Goal: Information Seeking & Learning: Learn about a topic

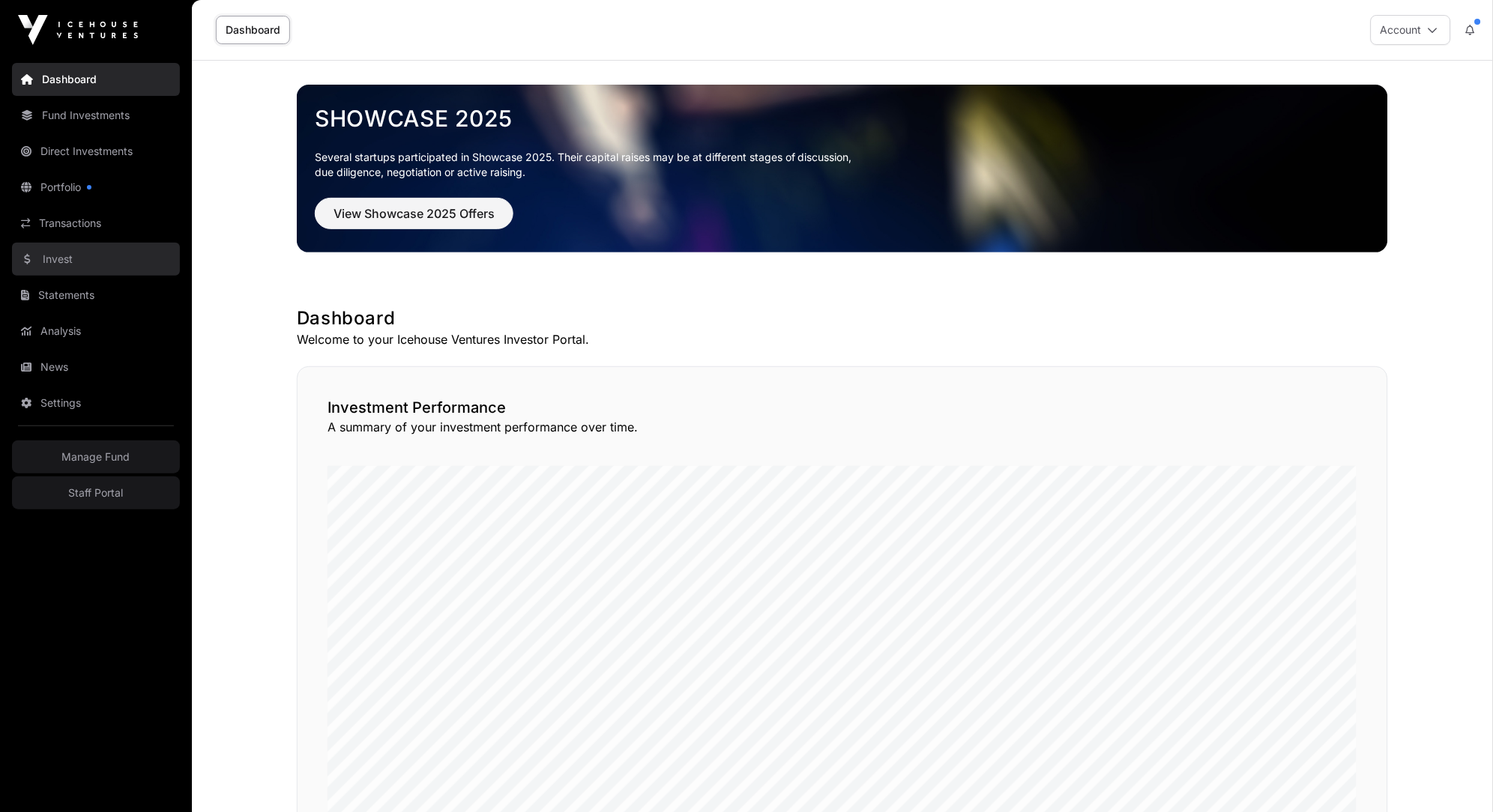
click at [112, 258] on link "Invest" at bounding box center [96, 259] width 168 height 33
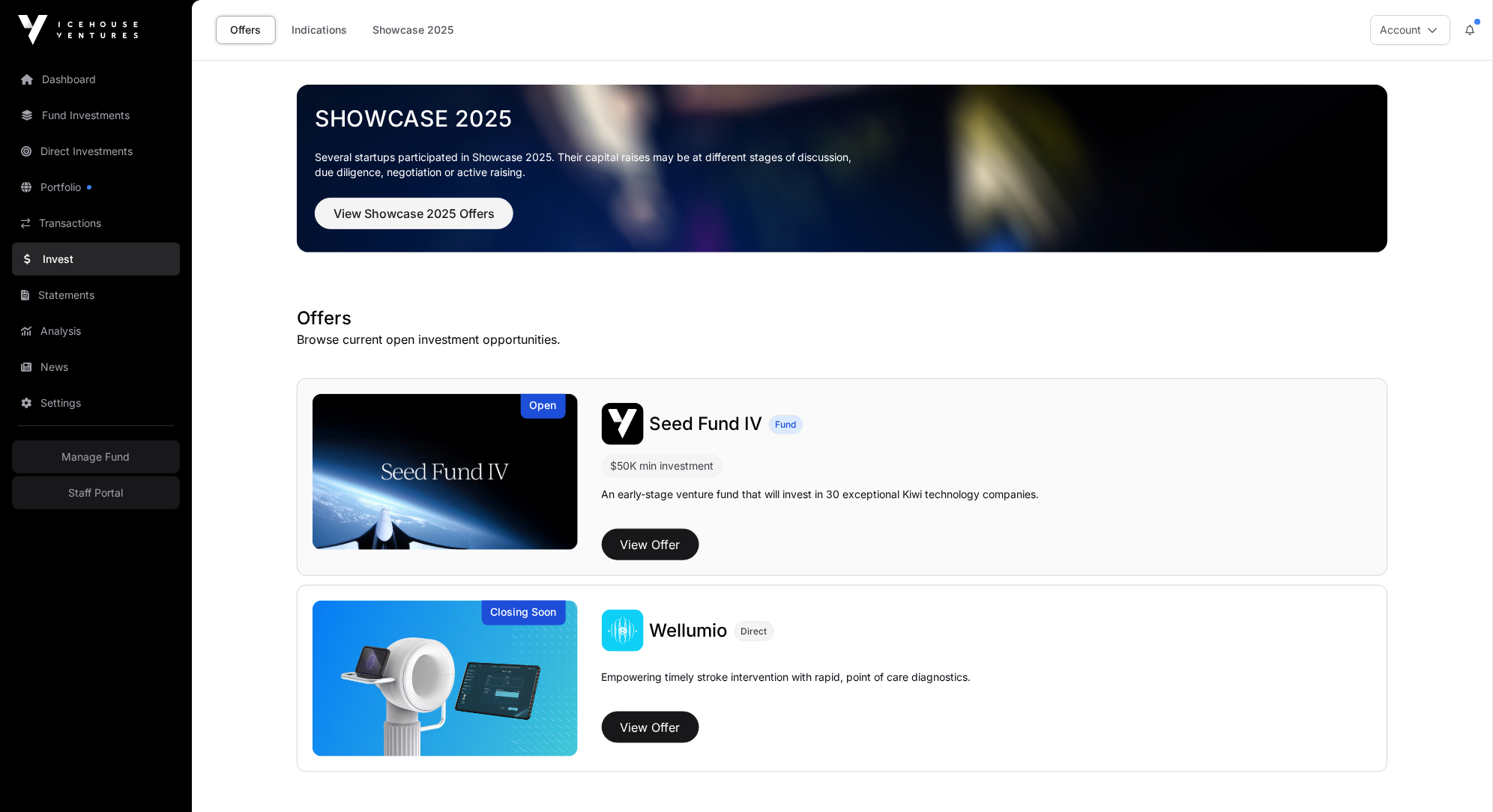
click at [501, 482] on img at bounding box center [445, 473] width 265 height 156
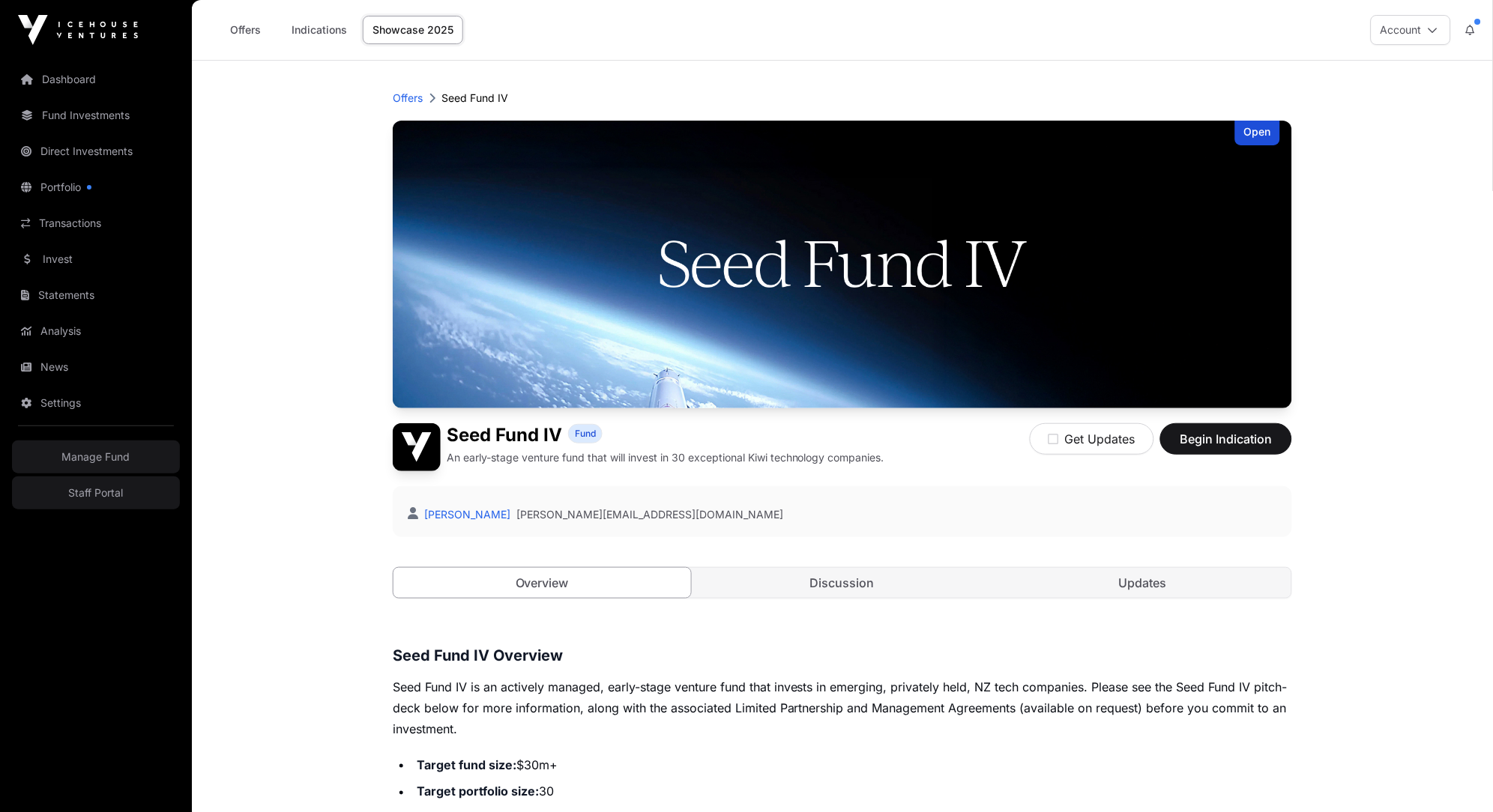
click at [773, 498] on div "[PERSON_NAME] [PERSON_NAME][EMAIL_ADDRESS][DOMAIN_NAME]" at bounding box center [843, 511] width 900 height 51
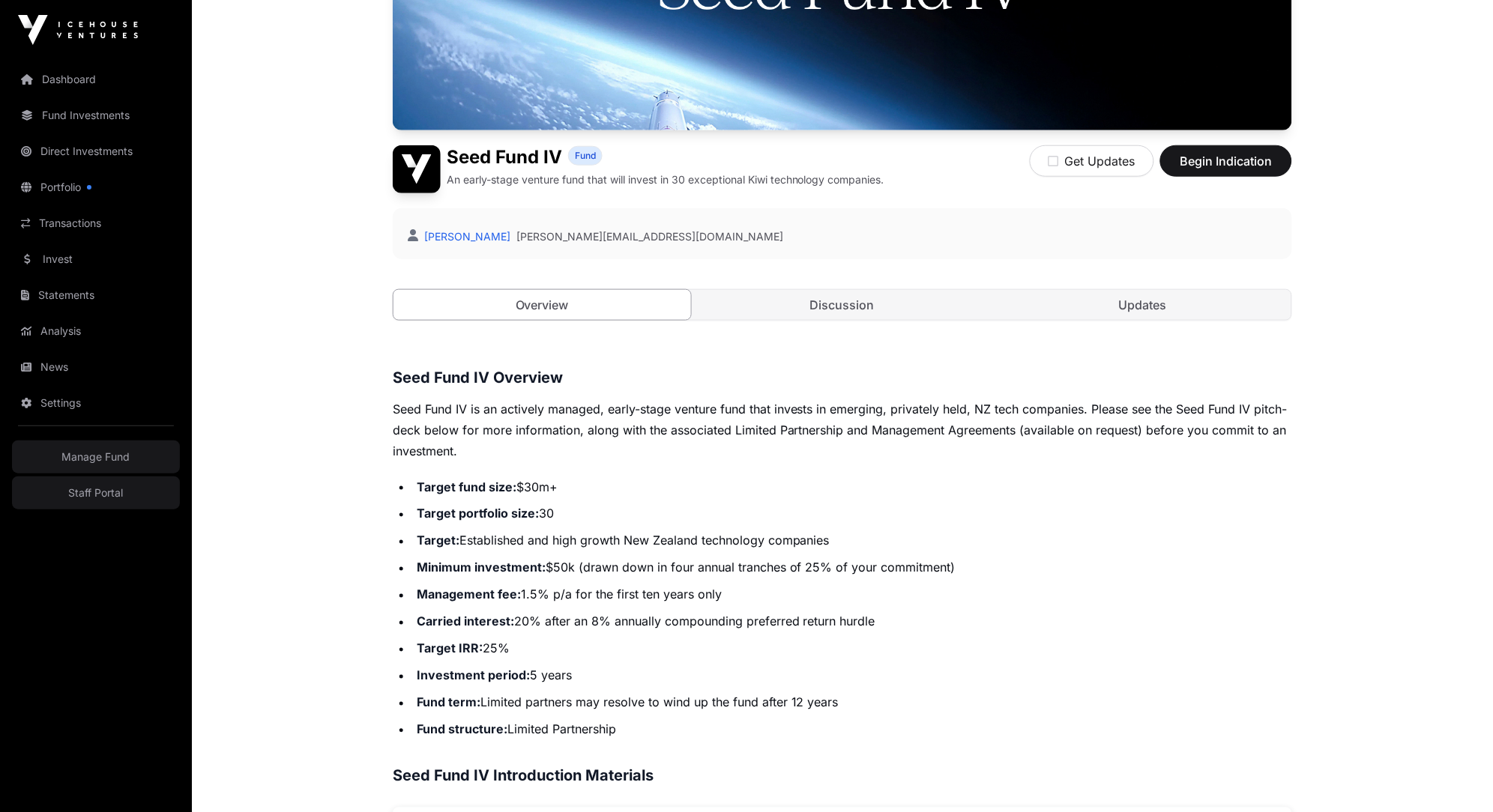
scroll to position [279, 0]
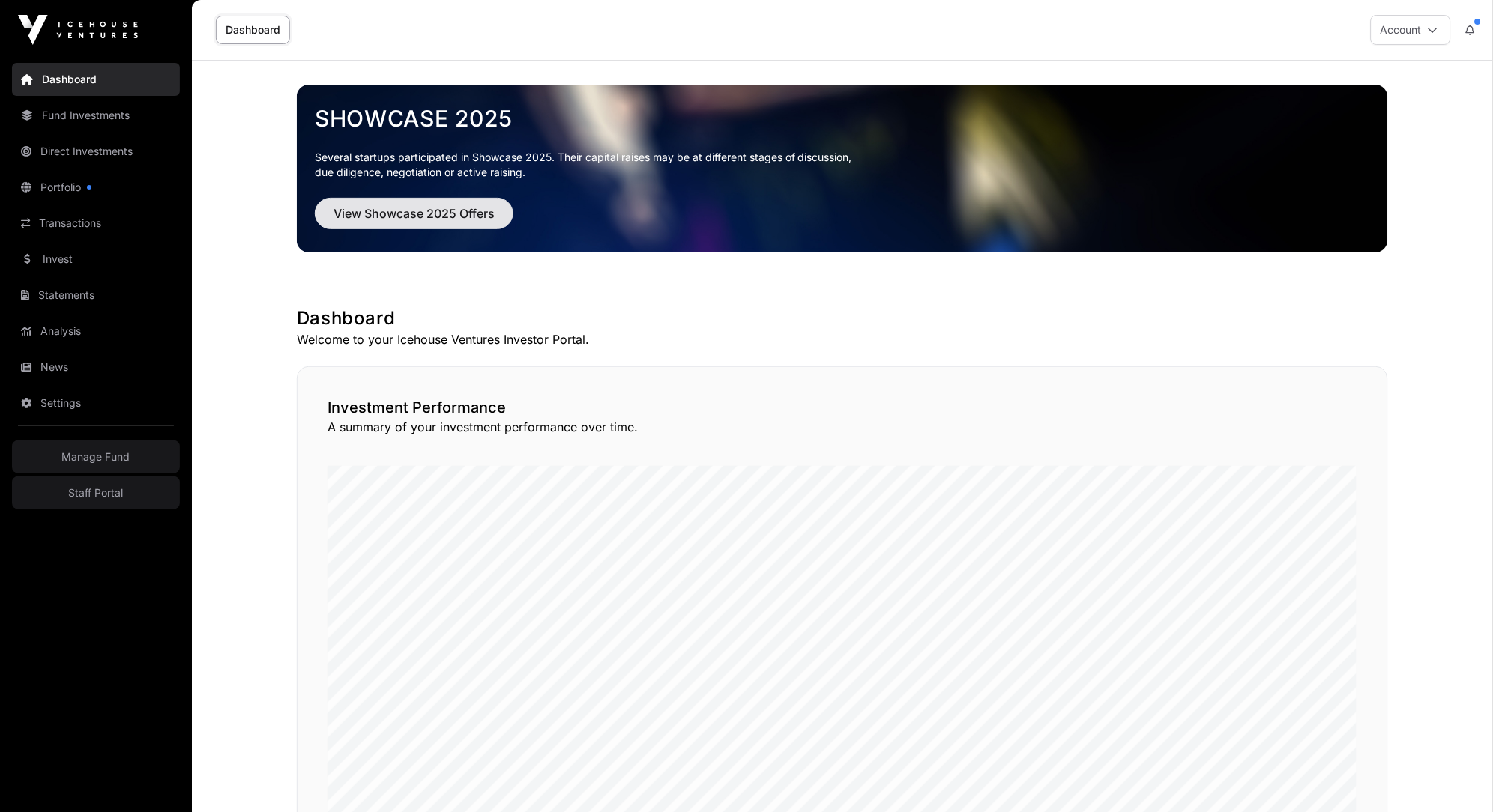
click at [497, 213] on button "View Showcase 2025 Offers" at bounding box center [414, 213] width 198 height 31
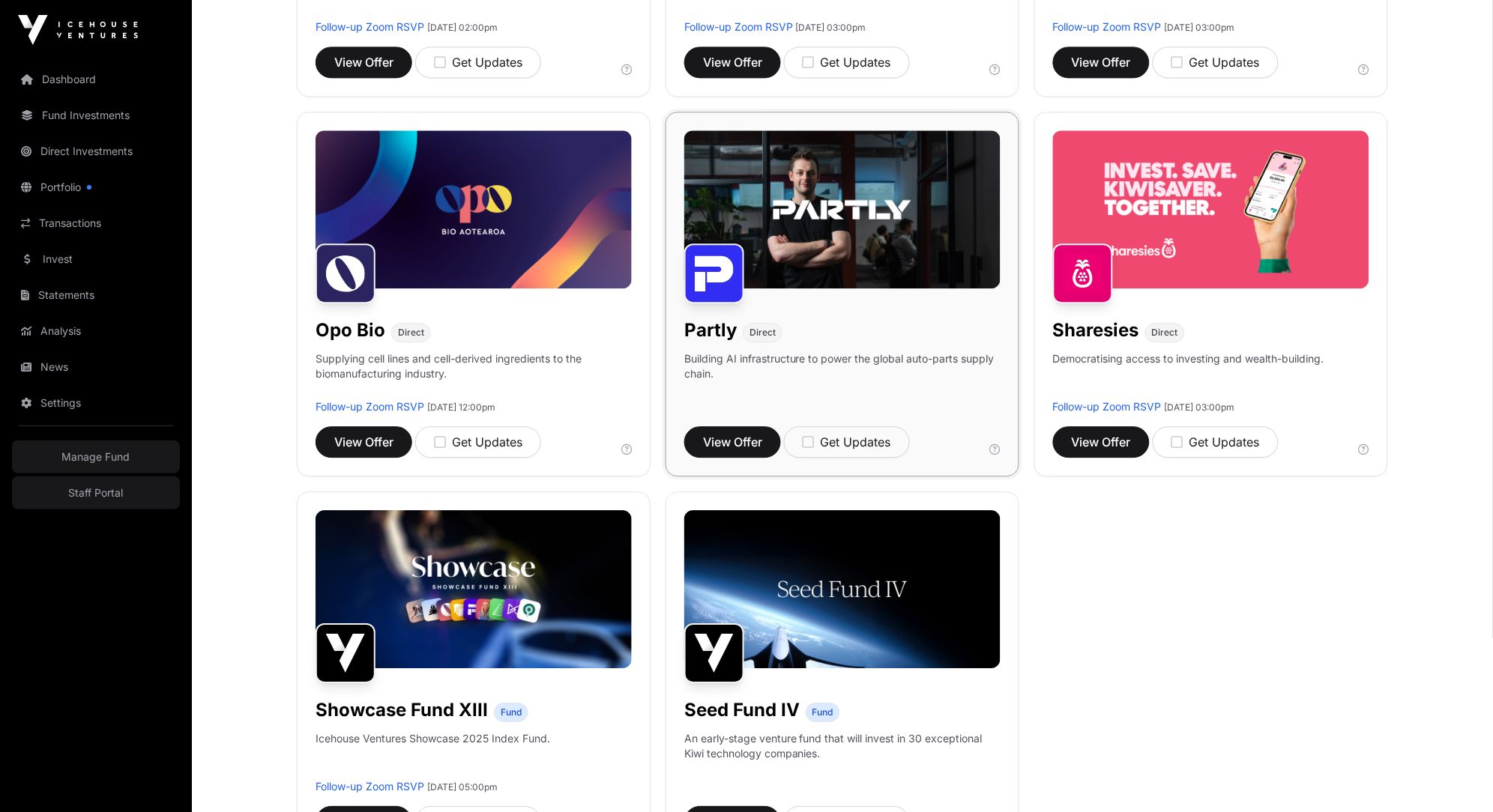
scroll to position [1005, 0]
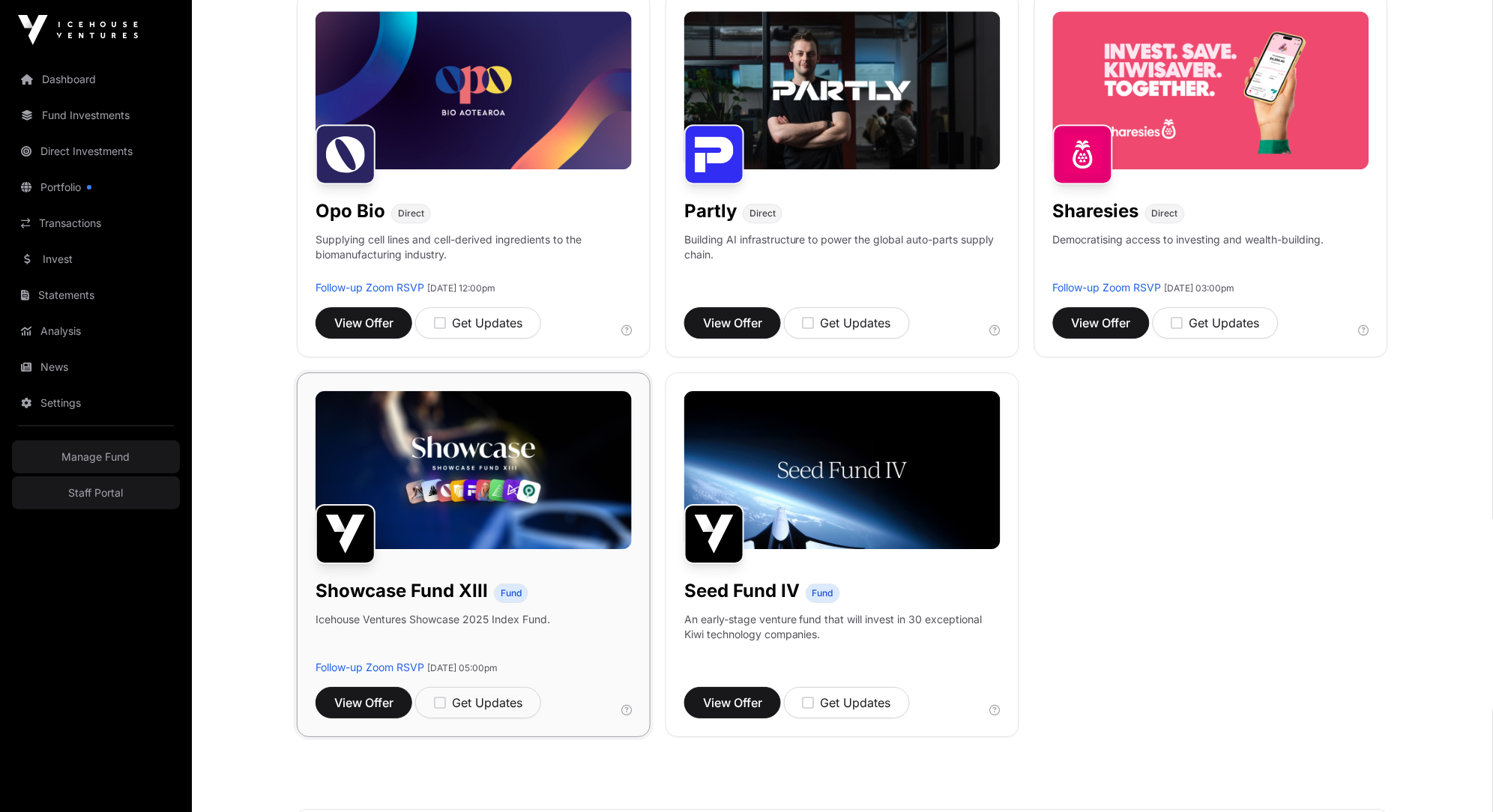
click at [533, 518] on img at bounding box center [474, 470] width 317 height 158
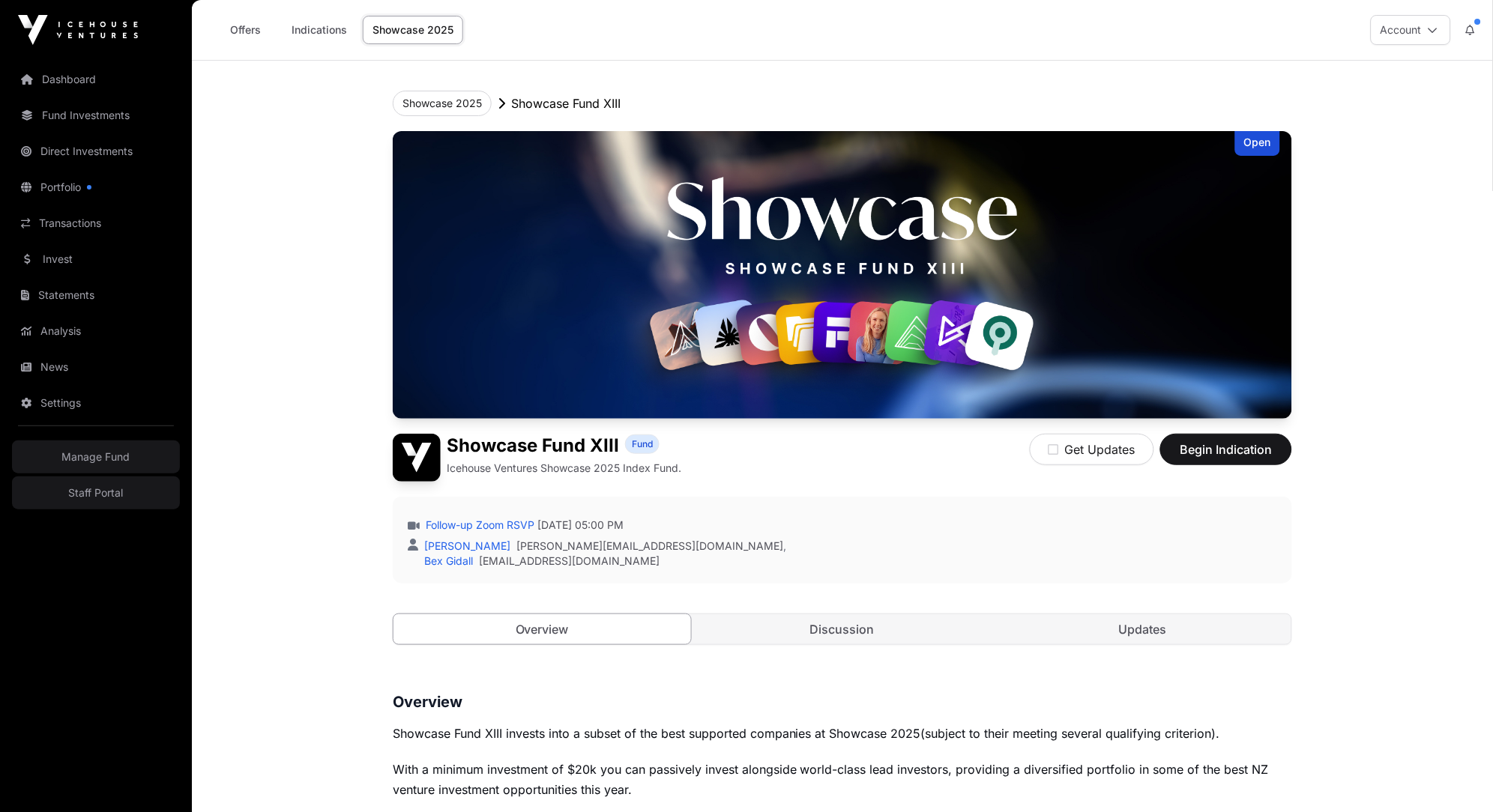
click at [533, 518] on link "Follow-up Zoom RSVP" at bounding box center [478, 525] width 112 height 15
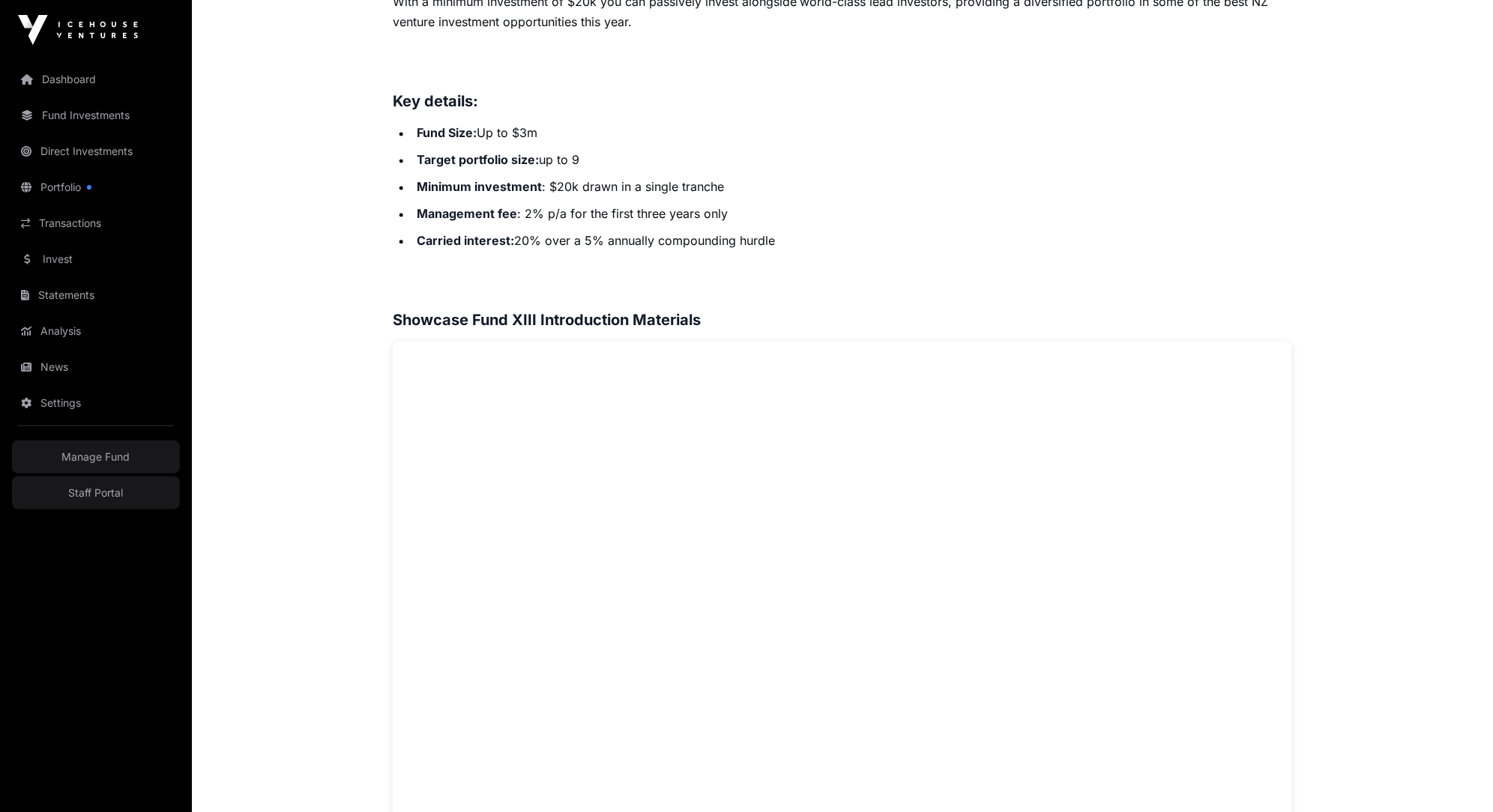
click at [781, 286] on h3 at bounding box center [843, 287] width 900 height 24
